Goal: Information Seeking & Learning: Find specific fact

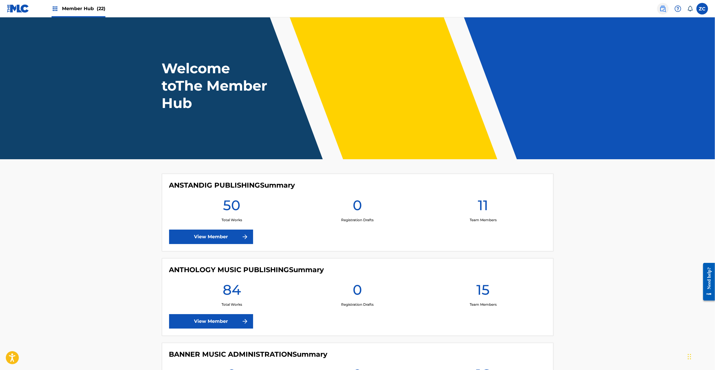
click at [660, 8] on img at bounding box center [662, 8] width 7 height 7
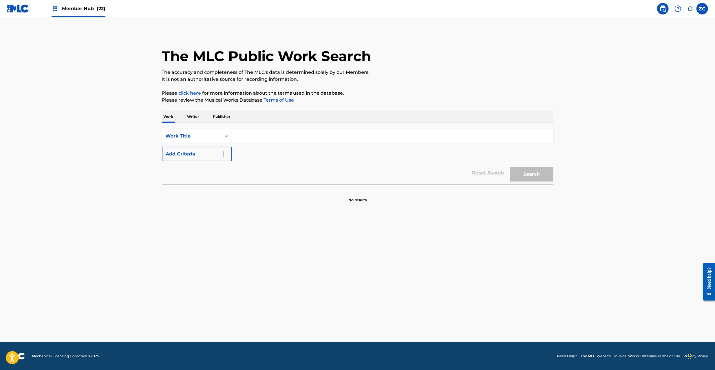
click at [189, 135] on div "Work Title" at bounding box center [192, 136] width 52 height 7
click at [192, 153] on div "MLC Song Code" at bounding box center [196, 150] width 69 height 14
click at [274, 135] on input "Search Form" at bounding box center [392, 136] width 321 height 14
paste input "MG8V2V"
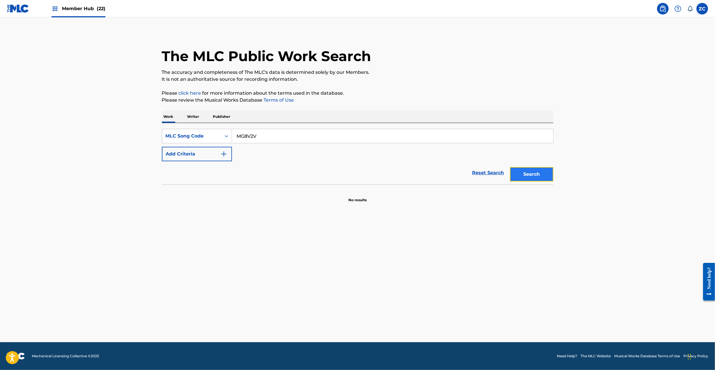
click at [526, 173] on button "Search" at bounding box center [531, 174] width 43 height 14
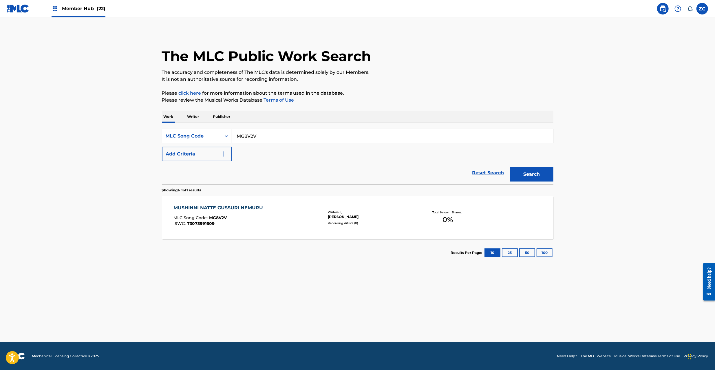
click at [305, 131] on input "MG8V2V" at bounding box center [392, 136] width 321 height 14
paste input "AD8Z6L"
click at [510, 167] on button "Search" at bounding box center [531, 174] width 43 height 14
paste input "KE9SR5"
click at [510, 167] on button "Search" at bounding box center [531, 174] width 43 height 14
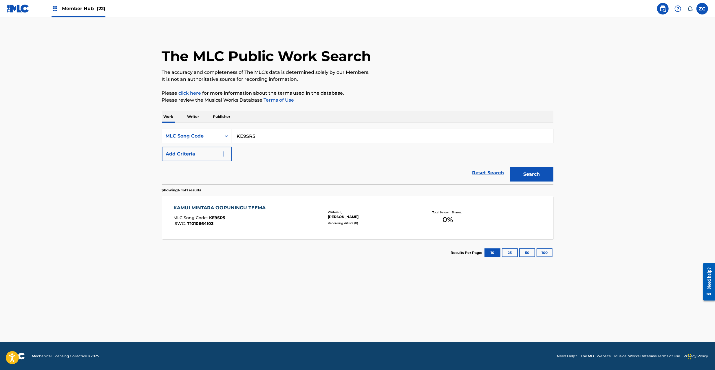
paste input "ES"
click at [510, 167] on button "Search" at bounding box center [531, 174] width 43 height 14
paste input "RZ"
click at [510, 167] on button "Search" at bounding box center [531, 174] width 43 height 14
paste input "0AL"
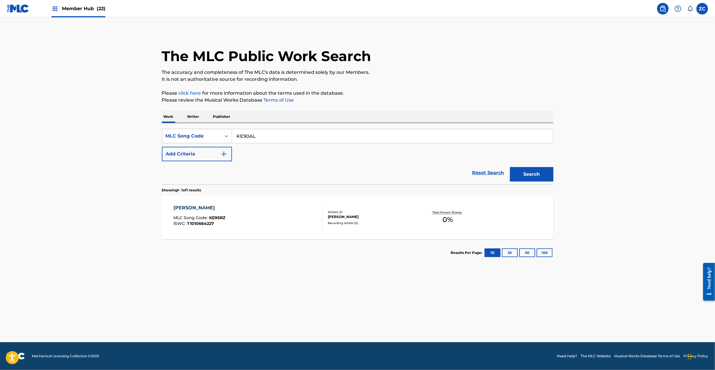
type input "KE90AL"
click at [510, 167] on button "Search" at bounding box center [531, 174] width 43 height 14
